Goal: Information Seeking & Learning: Check status

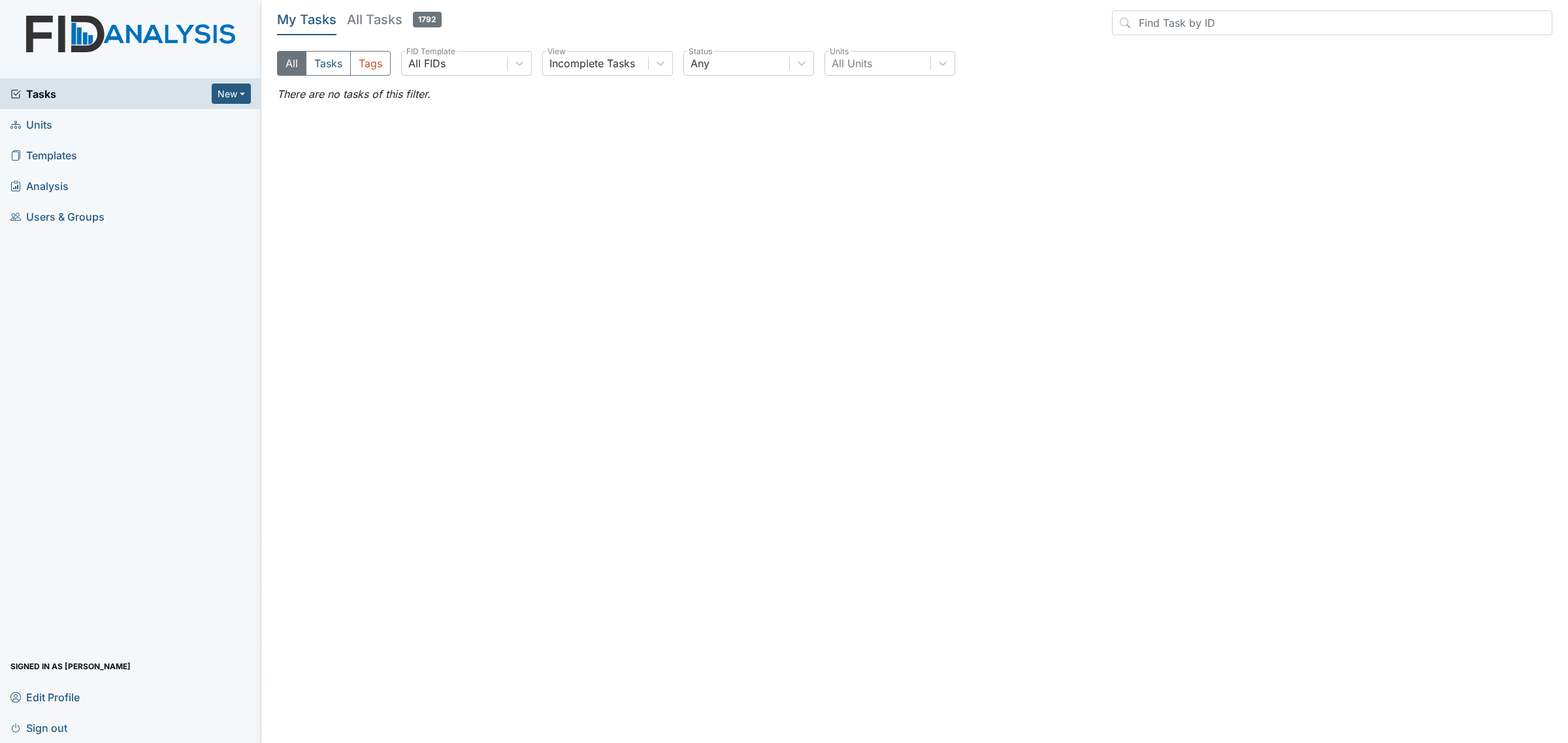
click at [43, 133] on span "Units" at bounding box center [32, 124] width 42 height 20
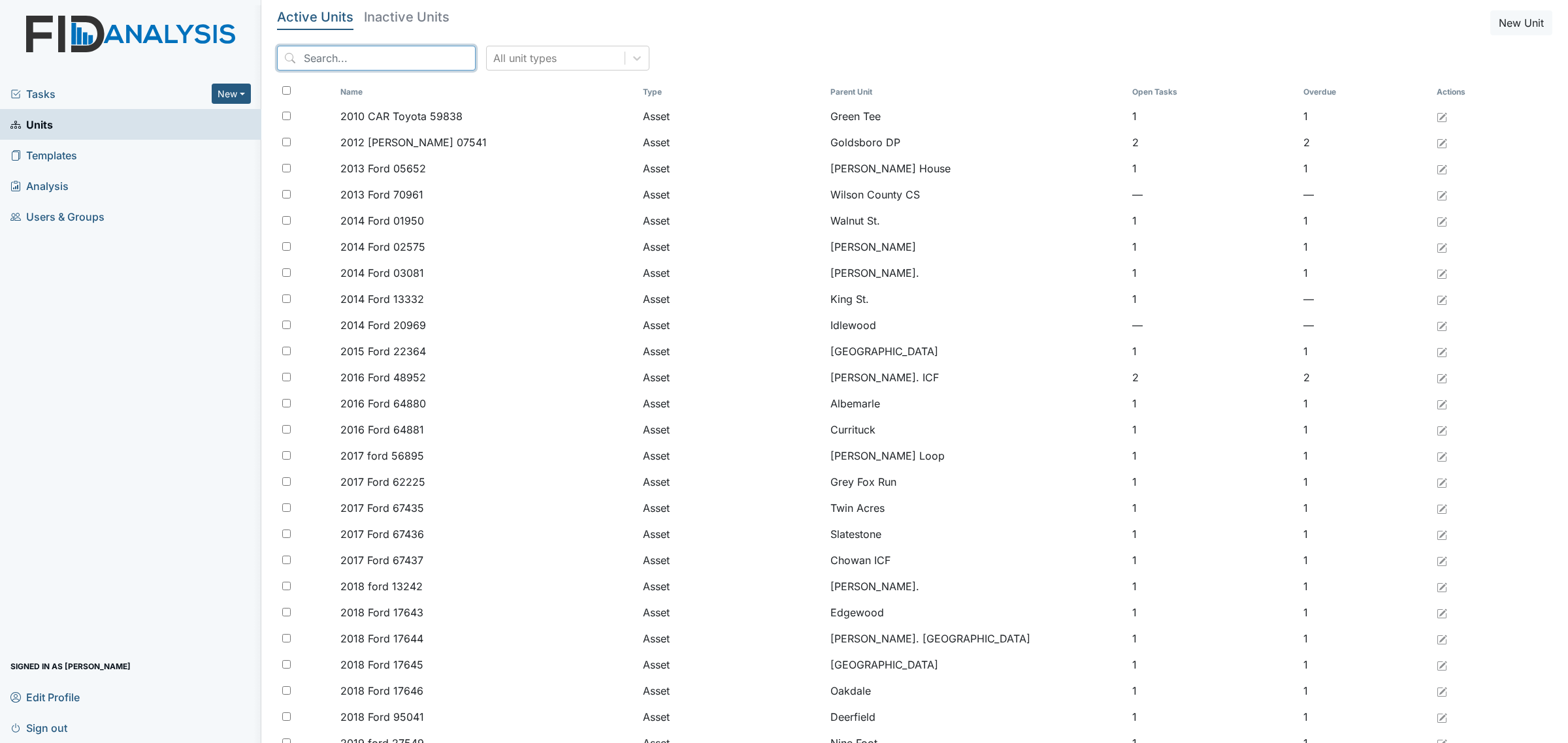
click at [419, 57] on input "search" at bounding box center [376, 58] width 198 height 25
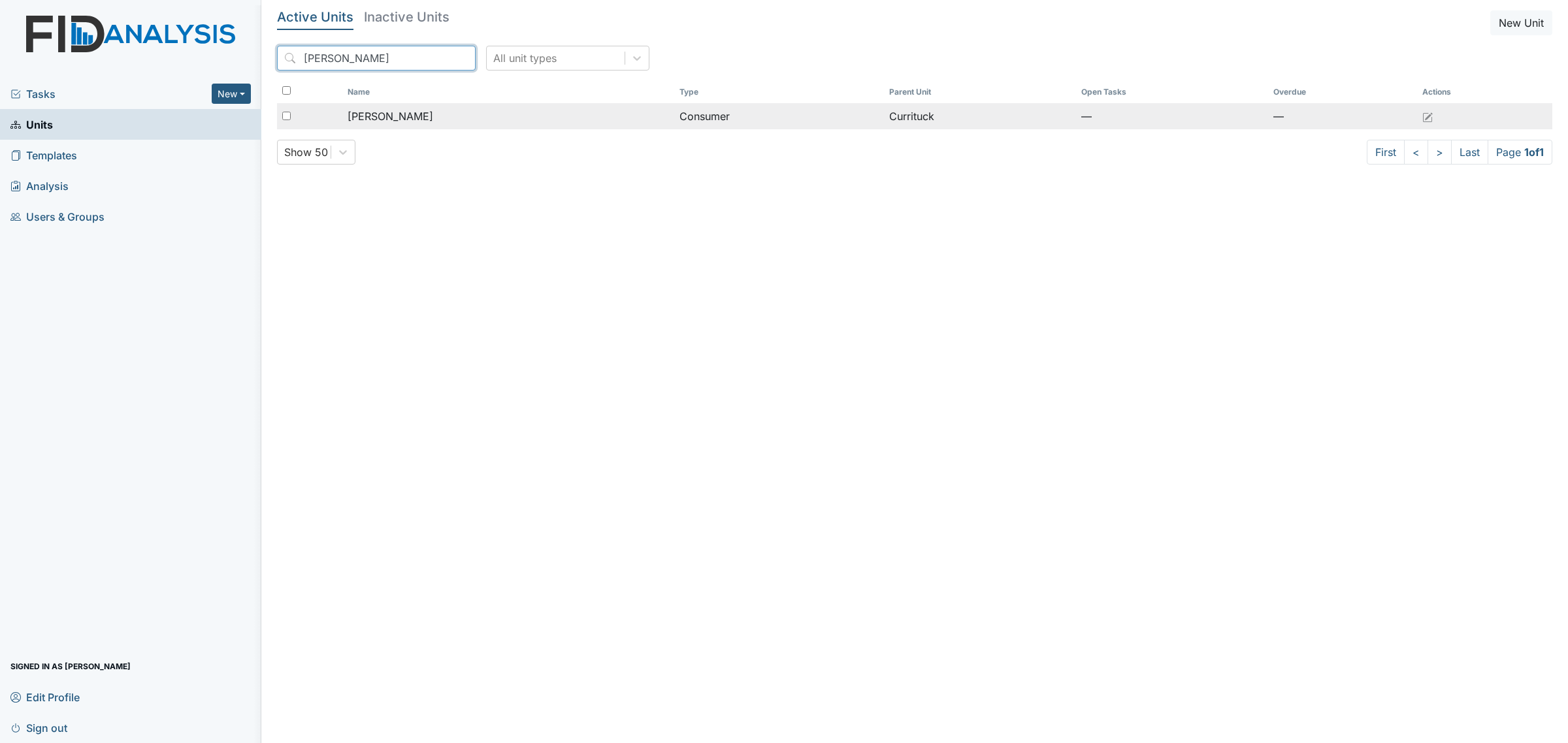
type input "[PERSON_NAME]"
click at [505, 118] on div "[PERSON_NAME]" at bounding box center [508, 116] width 321 height 16
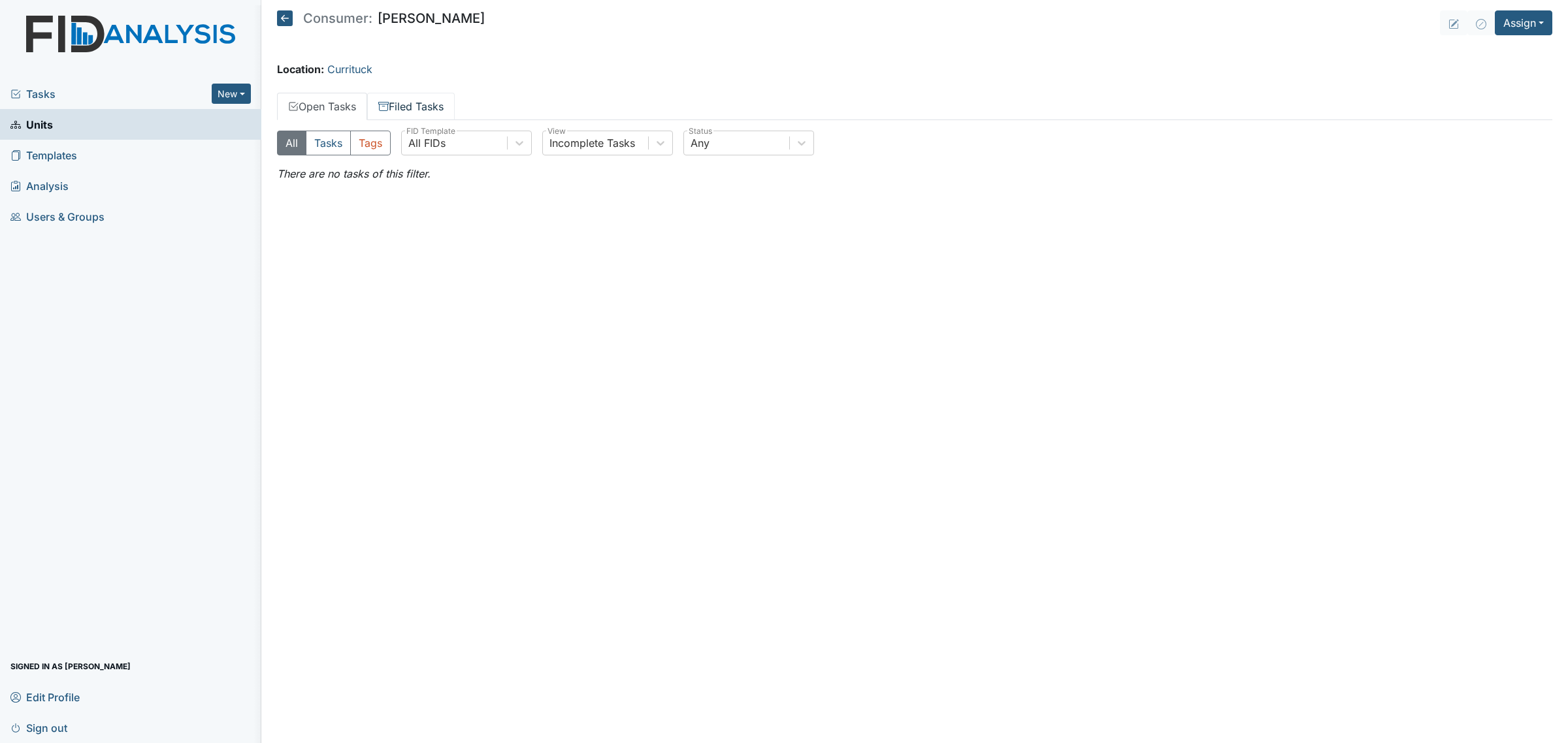
click at [408, 112] on link "Filed Tasks" at bounding box center [411, 106] width 87 height 28
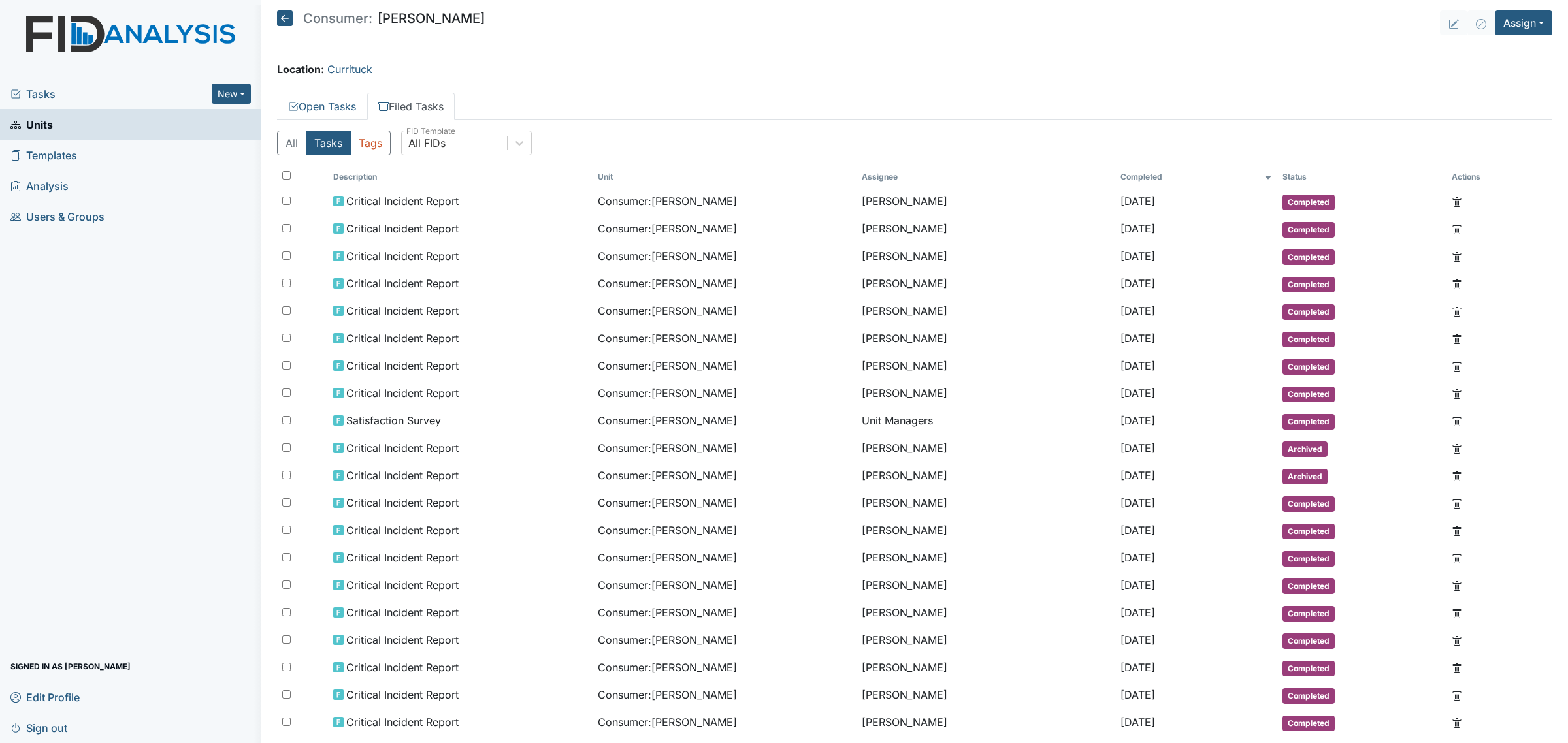
click at [285, 20] on icon at bounding box center [285, 18] width 16 height 16
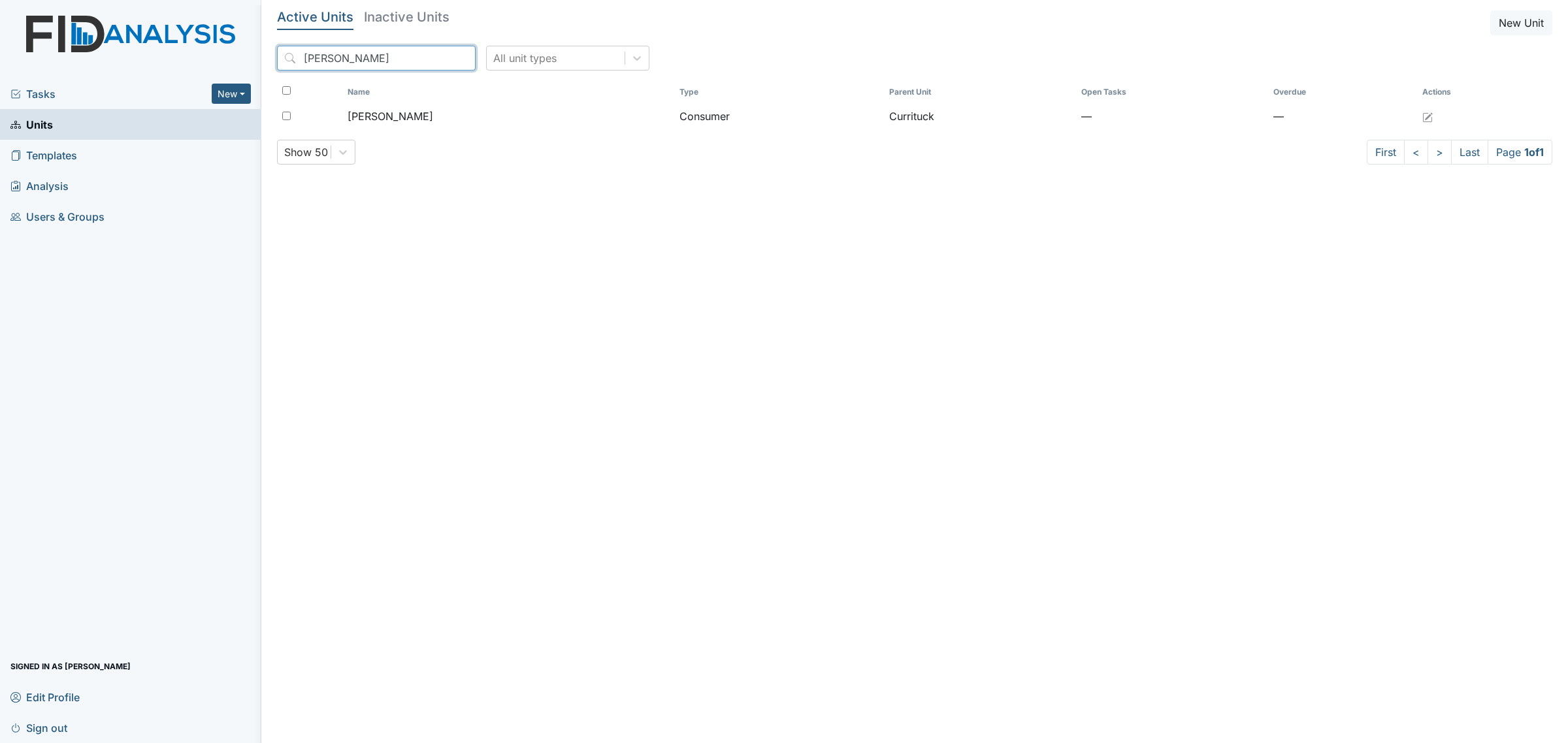
click at [365, 60] on input "[PERSON_NAME]" at bounding box center [376, 58] width 198 height 25
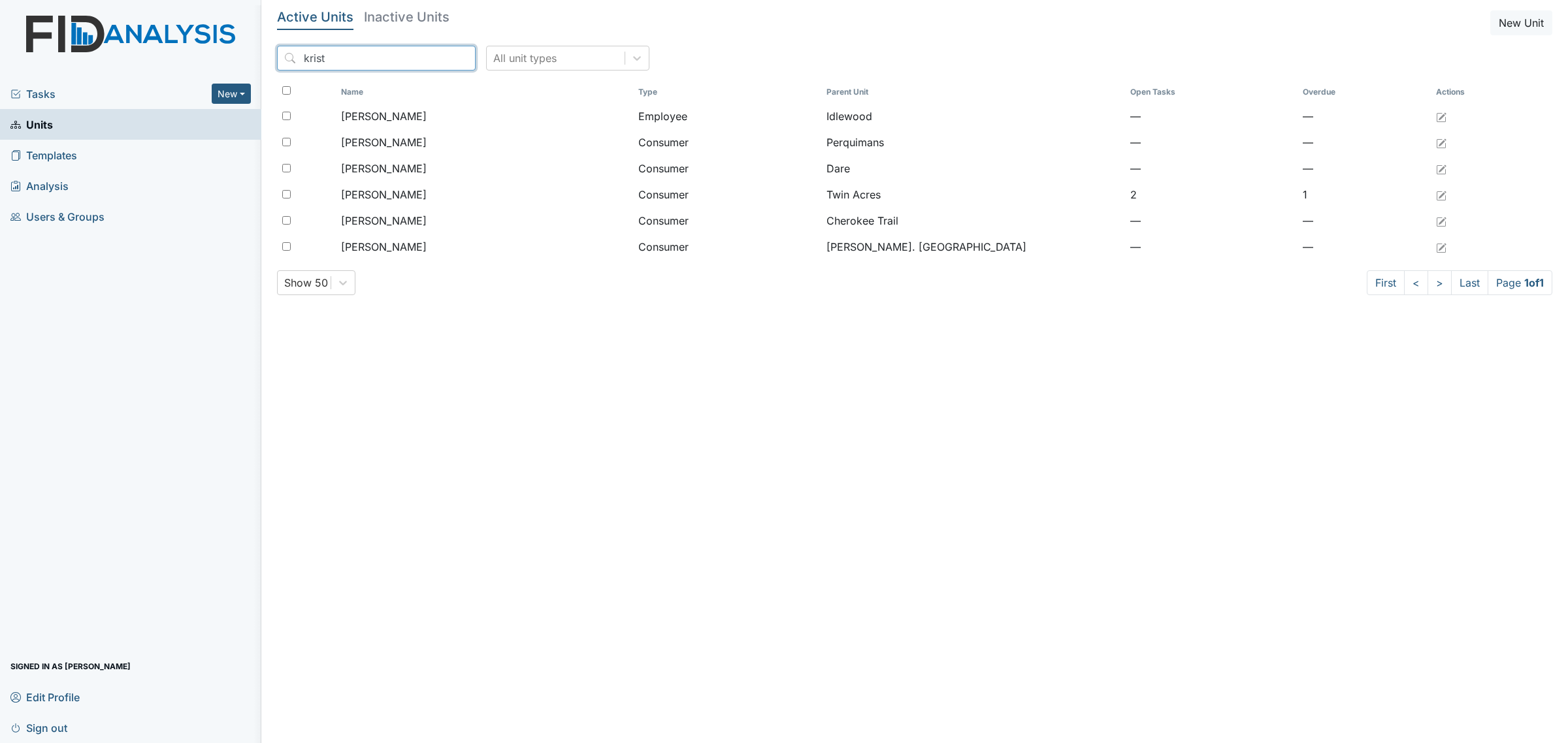
click at [393, 53] on input "krist" at bounding box center [376, 58] width 198 height 25
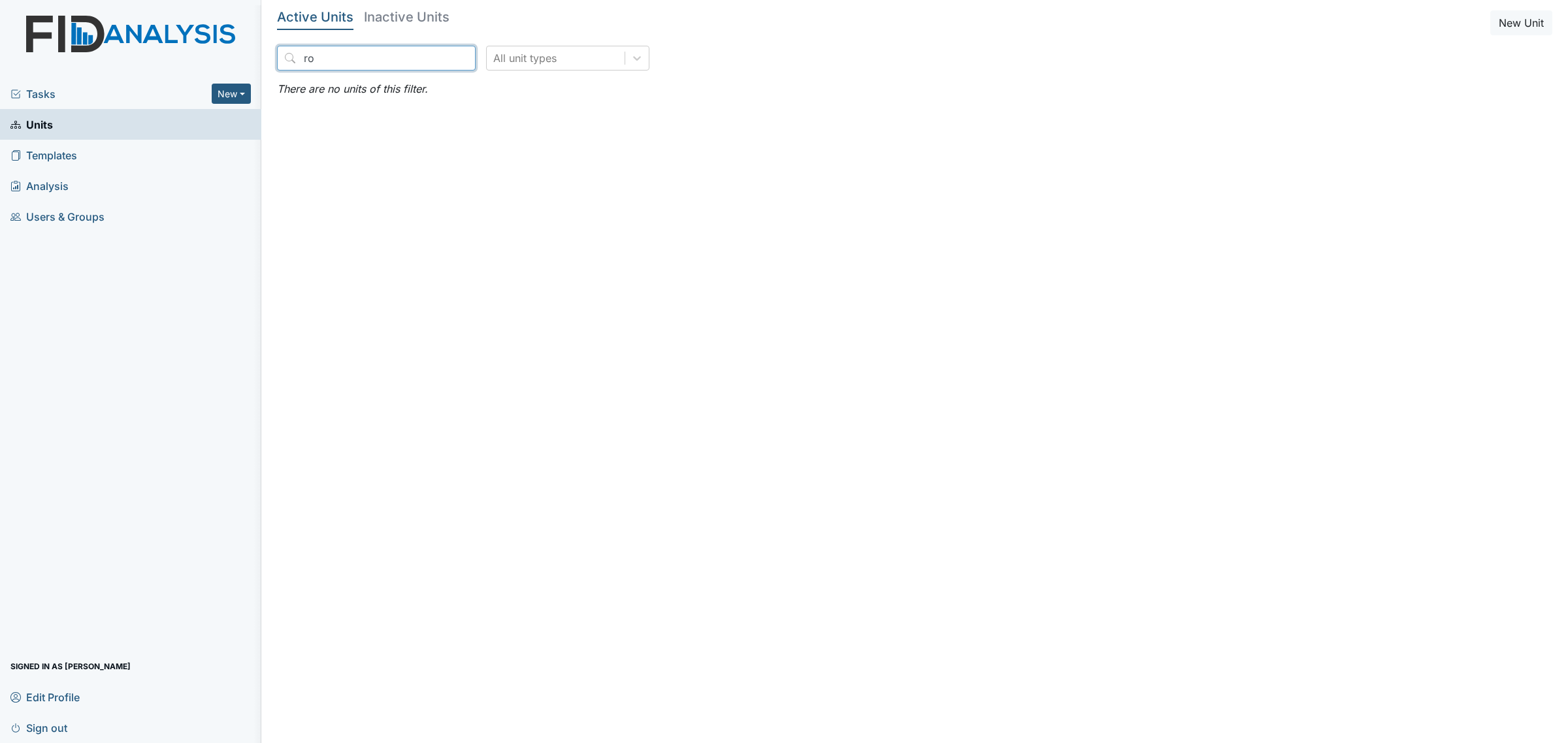
type input "r"
type input "jernigan"
click at [436, 60] on input "jernigan" at bounding box center [376, 58] width 198 height 25
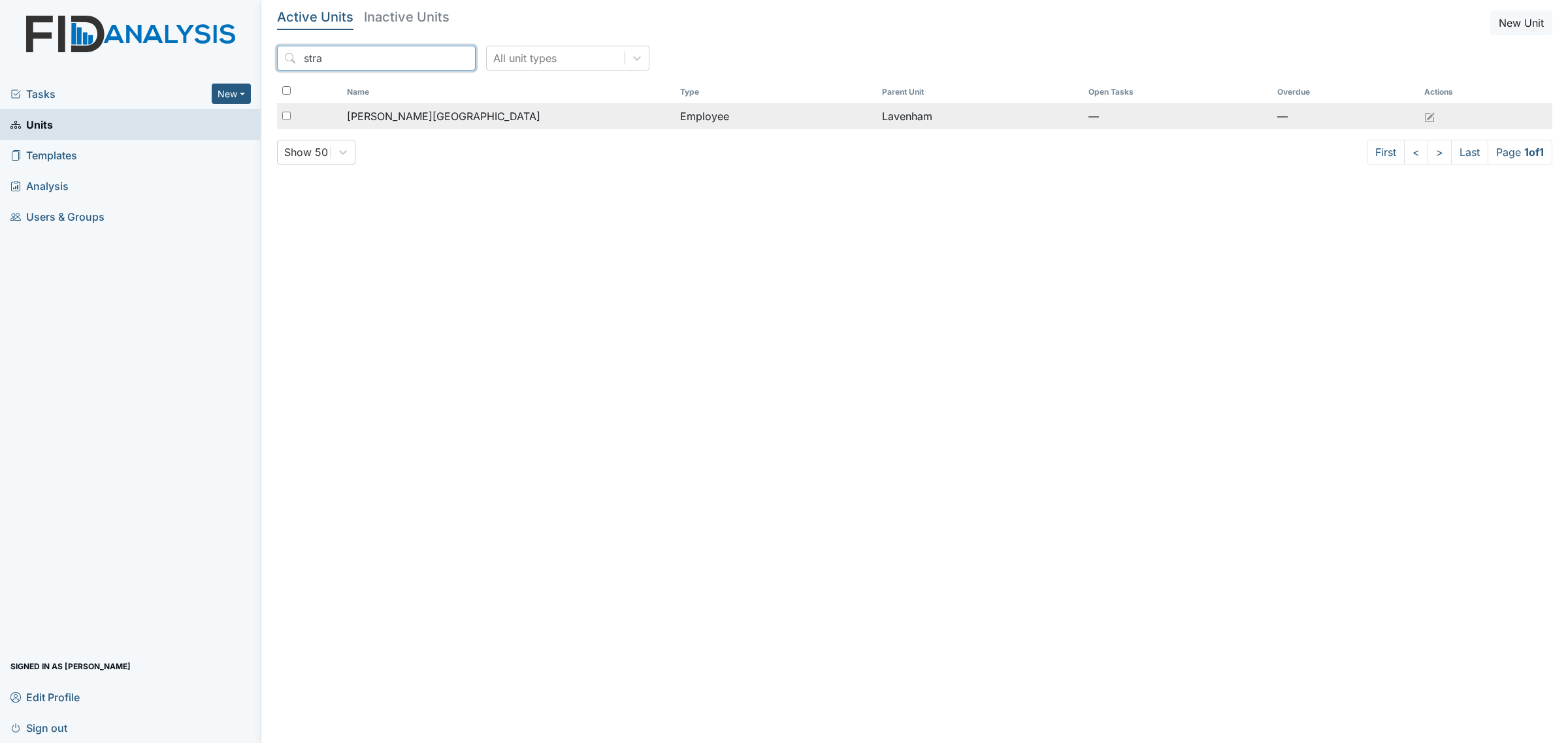
type input "stra"
click at [419, 118] on span "[PERSON_NAME][GEOGRAPHIC_DATA]" at bounding box center [444, 116] width 193 height 16
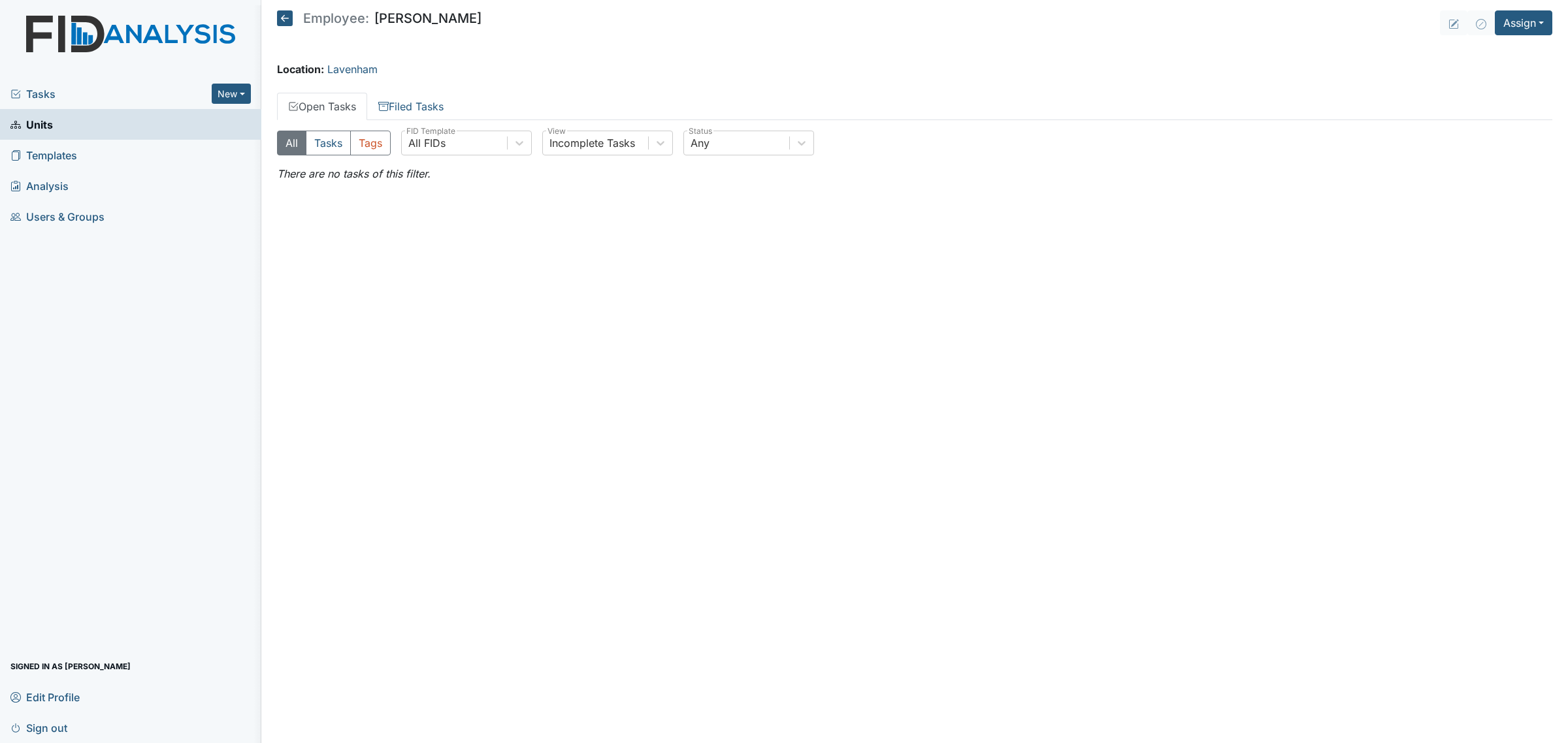
click at [410, 86] on main "Employee: Urshell Strayhorn Assign Assign Form Assign Inspection Assign Documen…" at bounding box center [915, 371] width 1306 height 743
click at [418, 102] on link "Filed Tasks" at bounding box center [411, 106] width 87 height 28
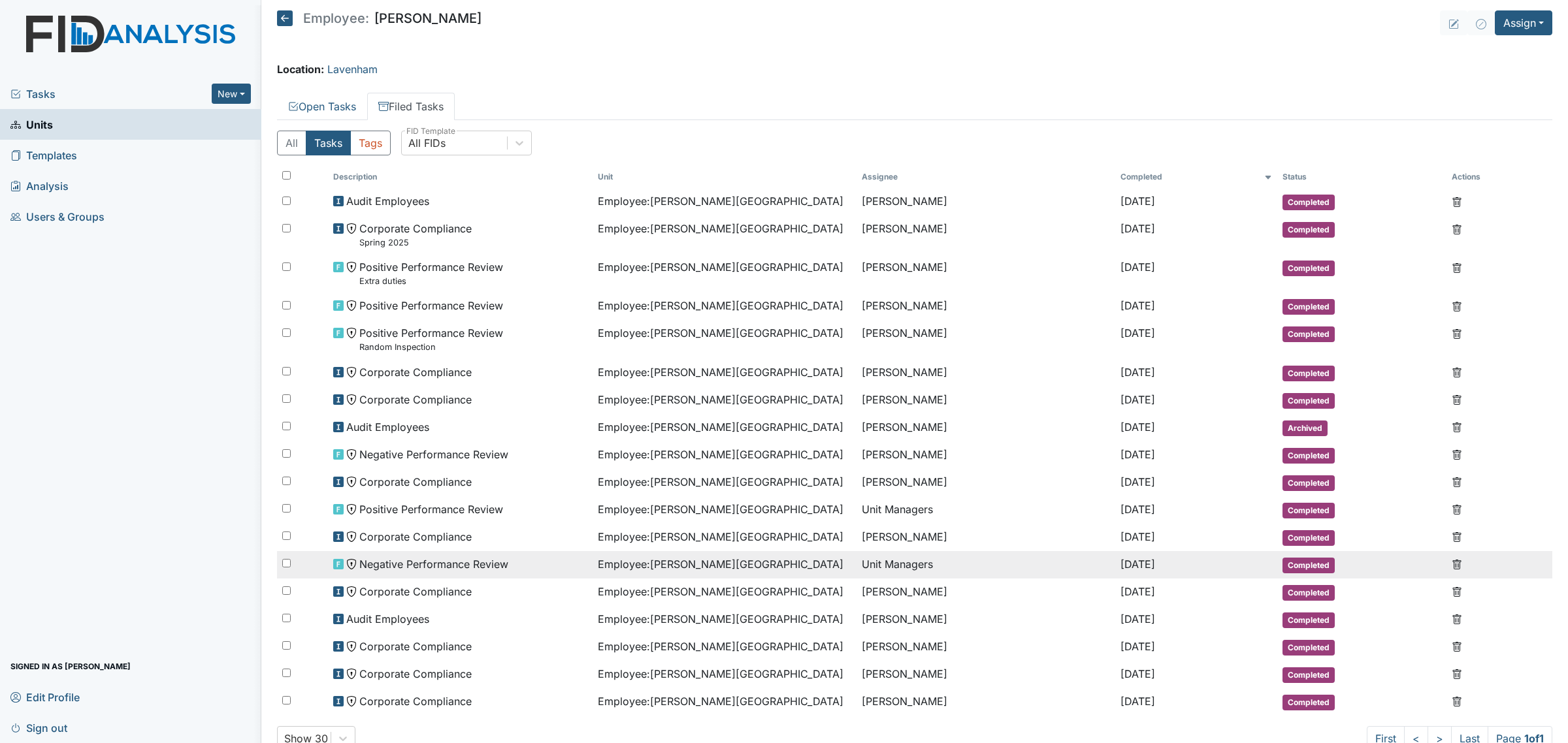
click at [543, 566] on div "Negative Performance Review" at bounding box center [460, 564] width 254 height 16
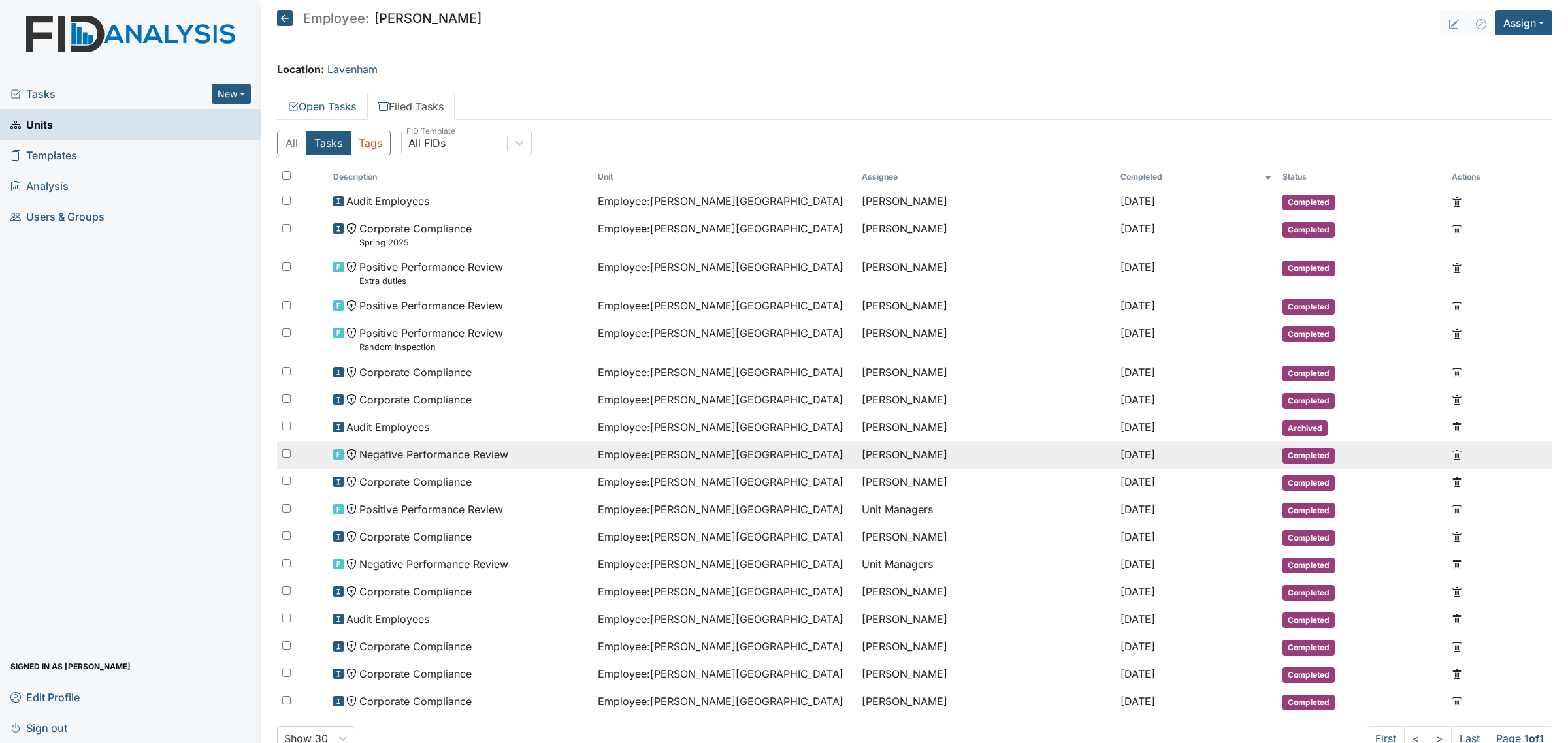
click at [448, 455] on span "Negative Performance Review" at bounding box center [434, 455] width 149 height 16
